Goal: Information Seeking & Learning: Understand process/instructions

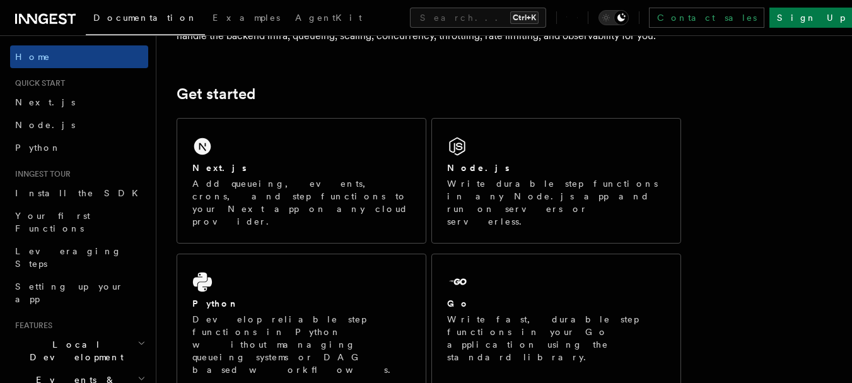
scroll to position [189, 0]
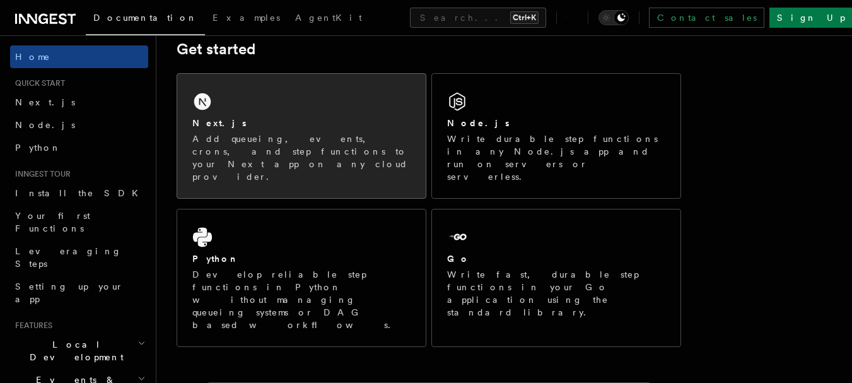
click at [310, 139] on p "Add queueing, events, crons, and step functions to your Next app on any cloud p…" at bounding box center [301, 157] width 218 height 50
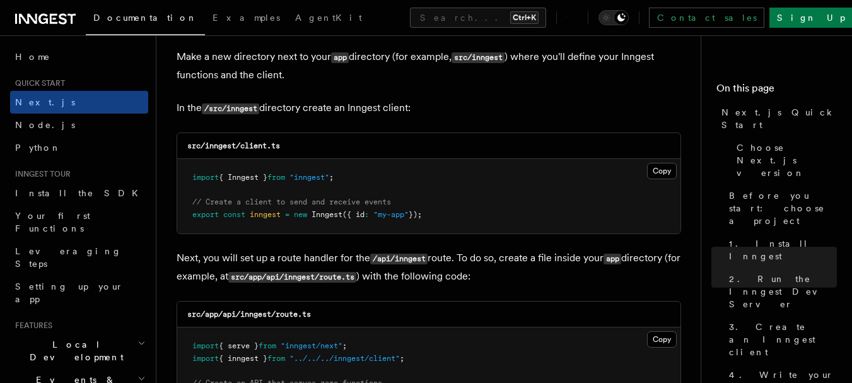
scroll to position [1576, 0]
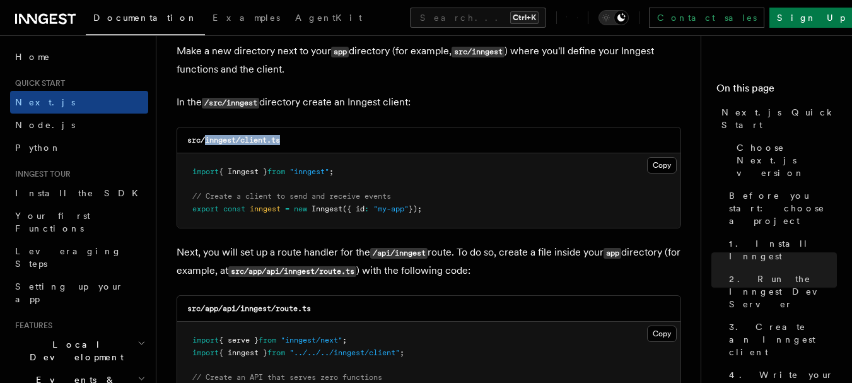
drag, startPoint x: 206, startPoint y: 141, endPoint x: 295, endPoint y: 140, distance: 88.9
click at [295, 140] on div "src/inngest/client.ts" at bounding box center [428, 140] width 503 height 26
copy code "inngest/client.ts"
click at [657, 165] on button "Copy Copied" at bounding box center [662, 165] width 30 height 16
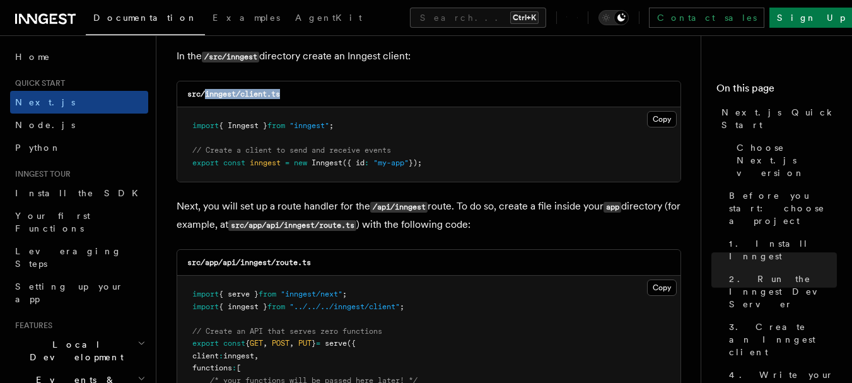
scroll to position [1702, 0]
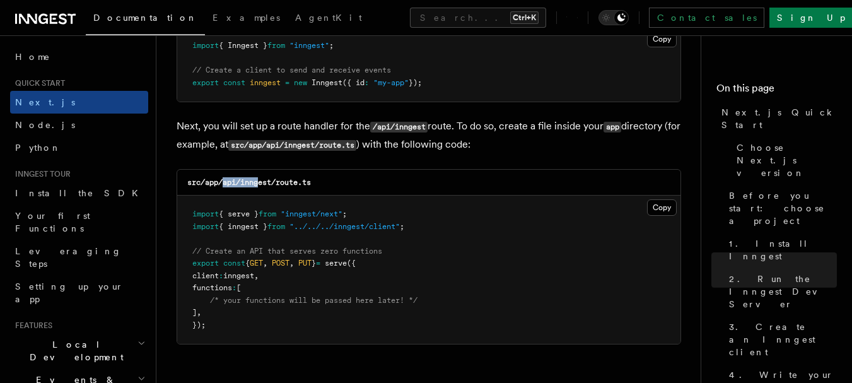
drag, startPoint x: 223, startPoint y: 183, endPoint x: 258, endPoint y: 182, distance: 34.7
click at [258, 182] on code "src/app/api/inngest/route.ts" at bounding box center [249, 182] width 124 height 9
drag, startPoint x: 241, startPoint y: 183, endPoint x: 342, endPoint y: 181, distance: 100.3
click at [342, 181] on div "src/app/api/inngest/route.ts" at bounding box center [428, 183] width 503 height 26
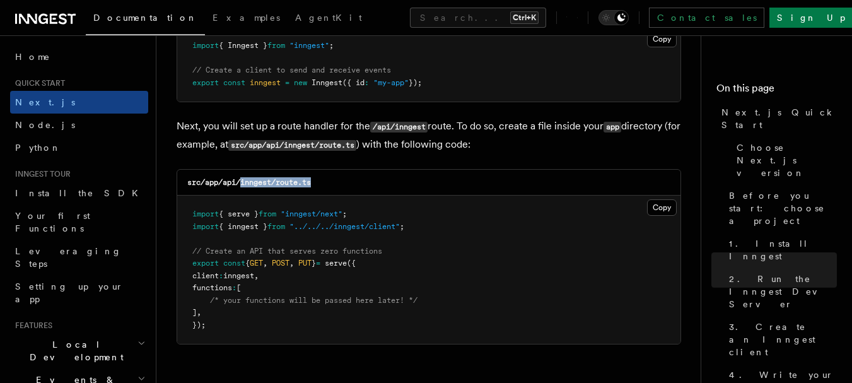
copy code "inngest/route.ts"
click at [663, 212] on button "Copy Copied" at bounding box center [662, 207] width 30 height 16
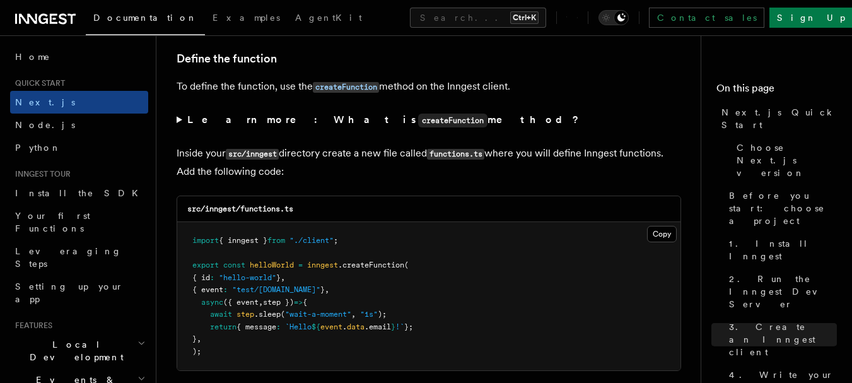
scroll to position [2206, 0]
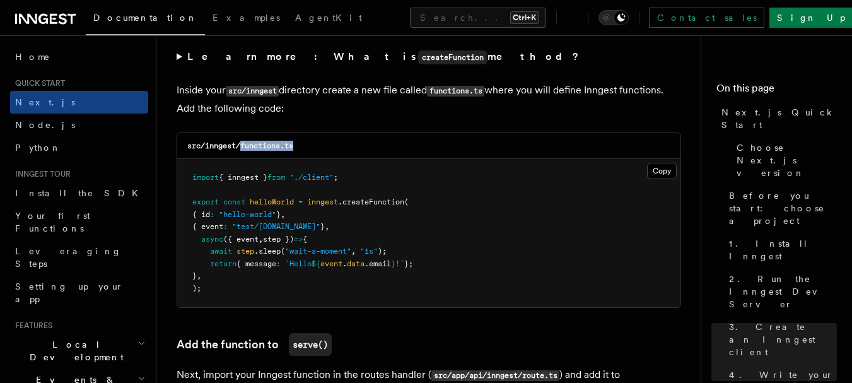
drag, startPoint x: 241, startPoint y: 145, endPoint x: 310, endPoint y: 142, distance: 68.8
click at [310, 142] on div "src/inngest/functions.ts" at bounding box center [428, 146] width 503 height 26
copy code "functions.ts"
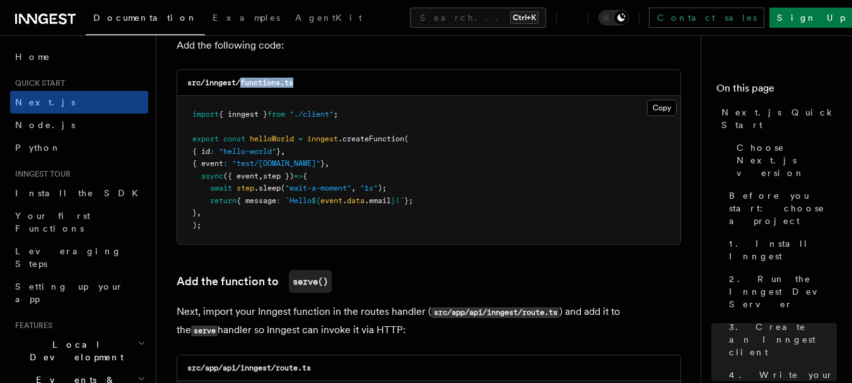
copy code "functions.ts"
click at [656, 108] on button "Copy Copied" at bounding box center [662, 108] width 30 height 16
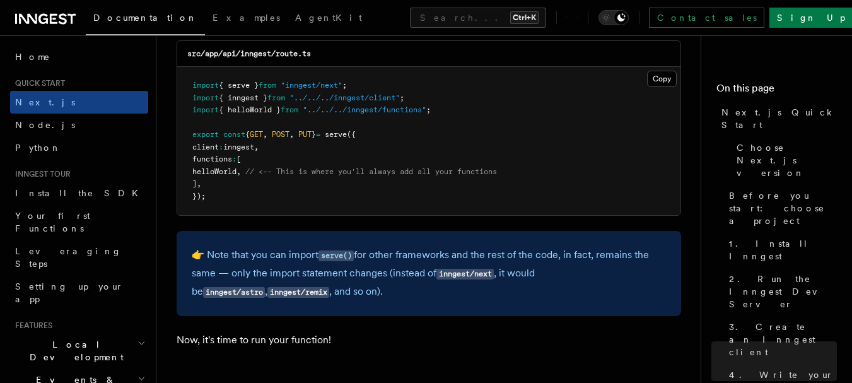
scroll to position [2585, 0]
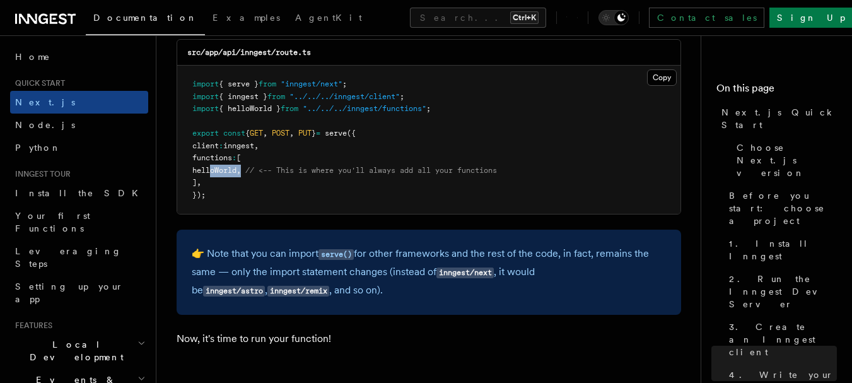
drag, startPoint x: 211, startPoint y: 170, endPoint x: 259, endPoint y: 170, distance: 47.9
click at [259, 170] on span "helloWorld , // <-- This is where you'll always add all your functions" at bounding box center [344, 170] width 304 height 9
copy span "helloWorld ,"
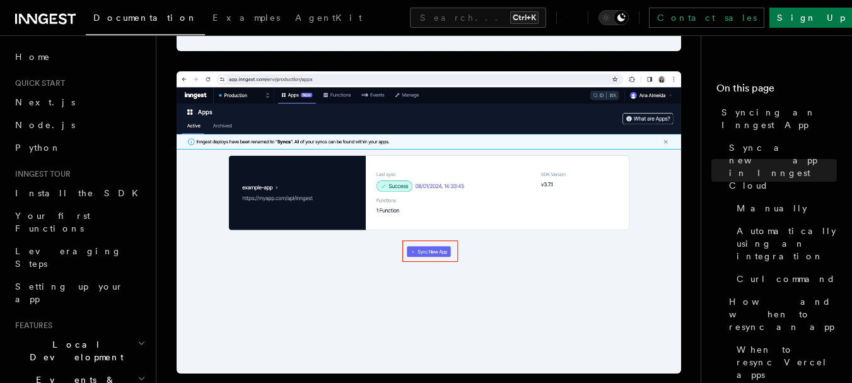
scroll to position [675, 0]
